Goal: Task Accomplishment & Management: Manage account settings

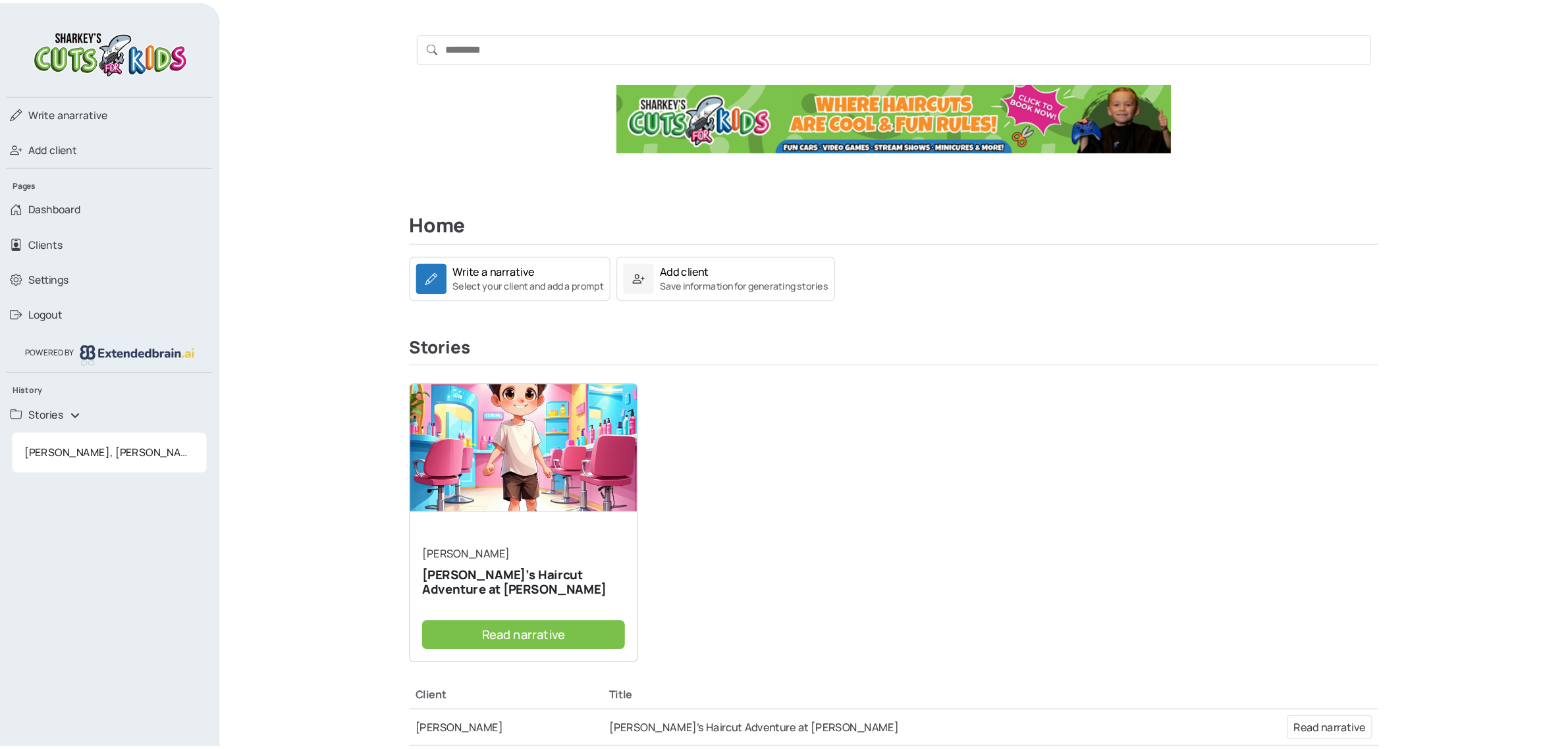
scroll to position [111, 0]
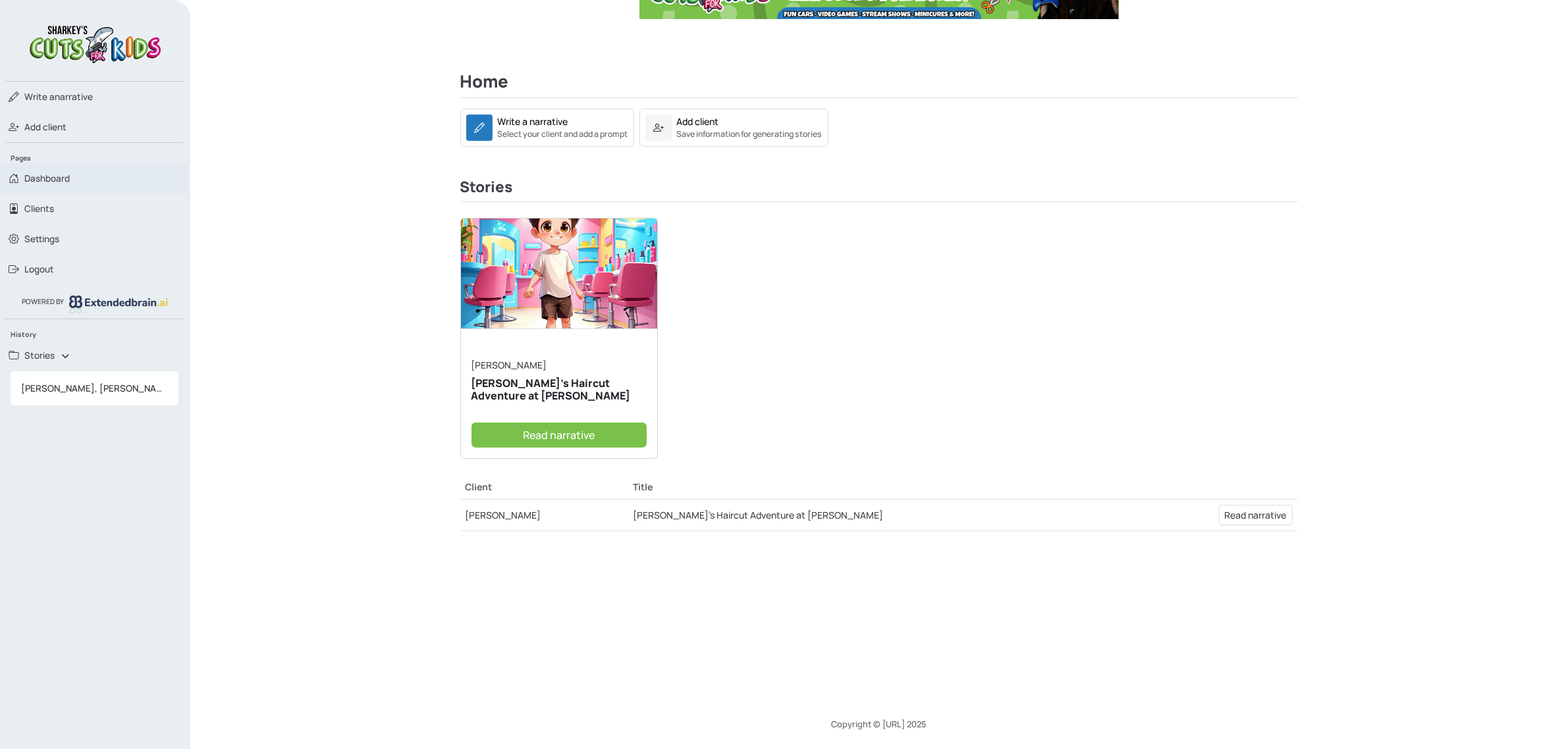
click at [54, 174] on span "Dashboard" at bounding box center [47, 179] width 46 height 13
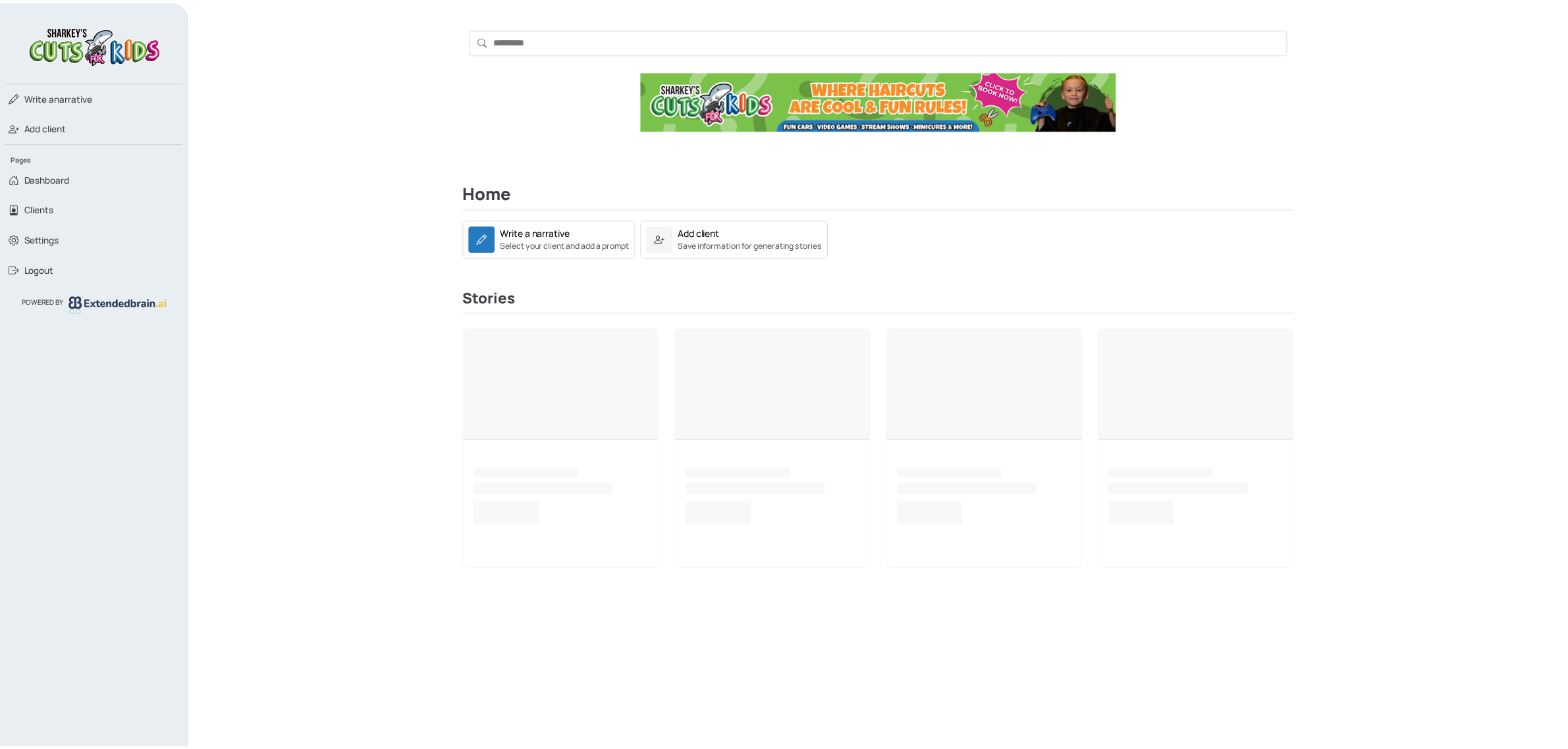
scroll to position [111, 0]
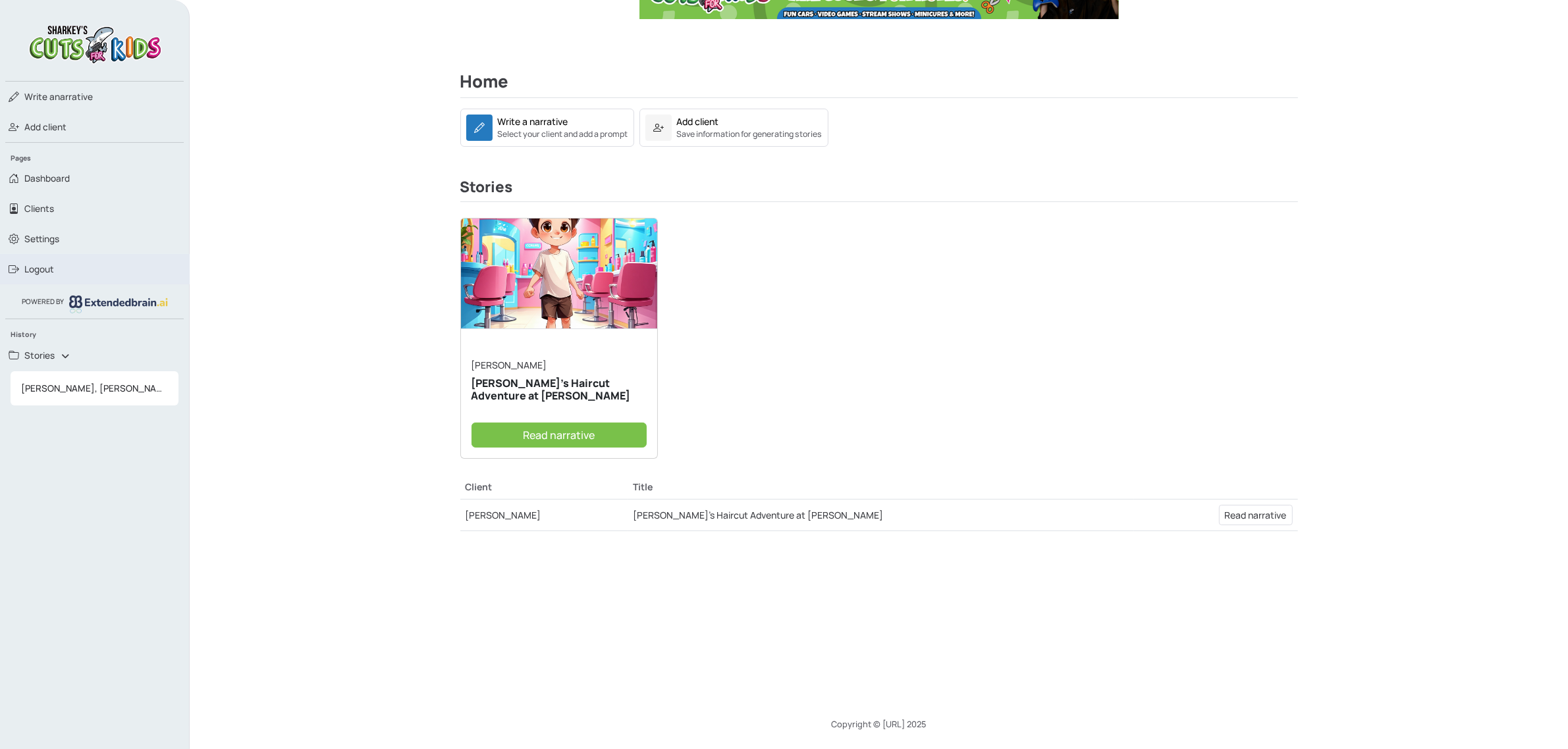
click at [58, 268] on link "Logout" at bounding box center [95, 269] width 189 height 30
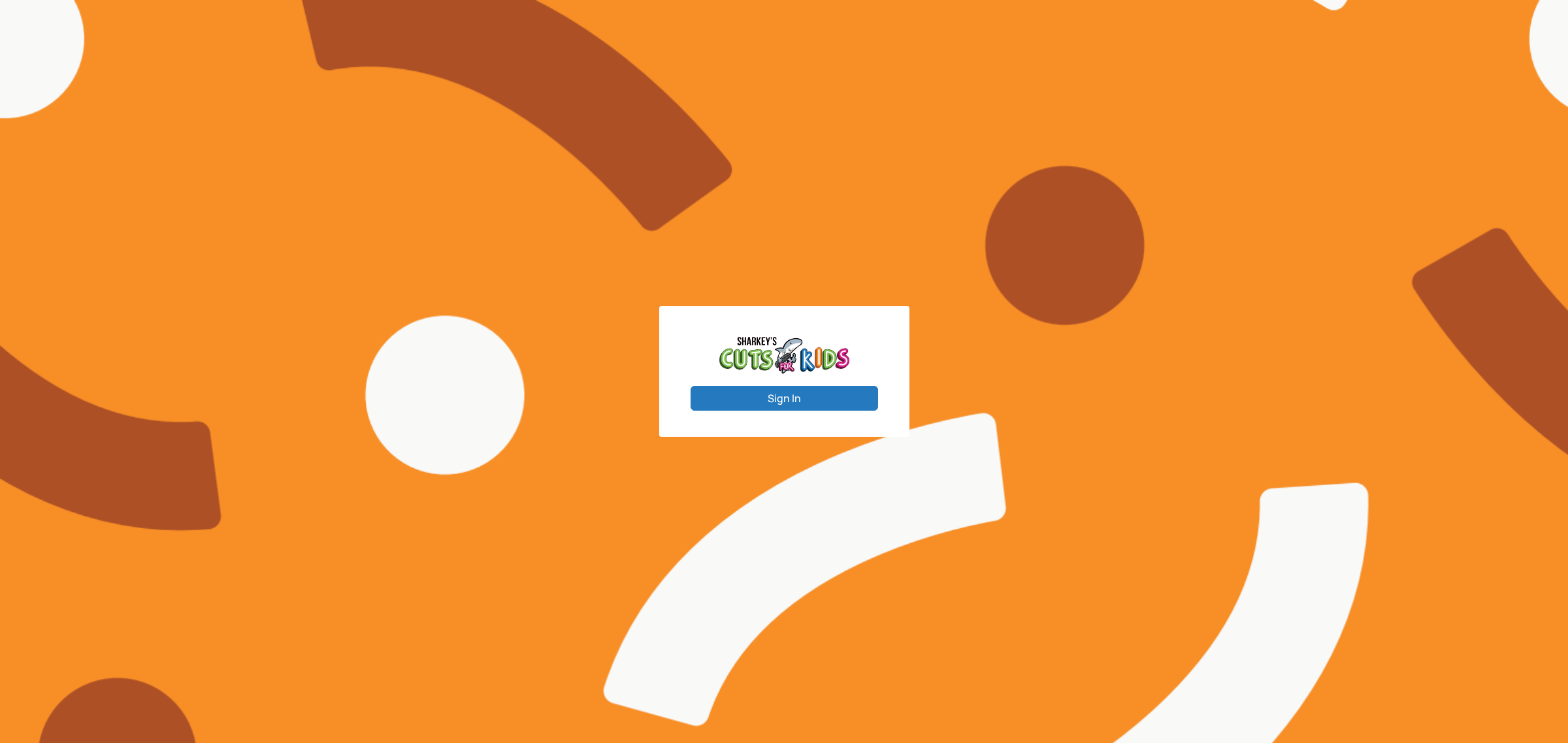
click at [787, 395] on button "Sign In" at bounding box center [784, 398] width 187 height 25
